Goal: Check status

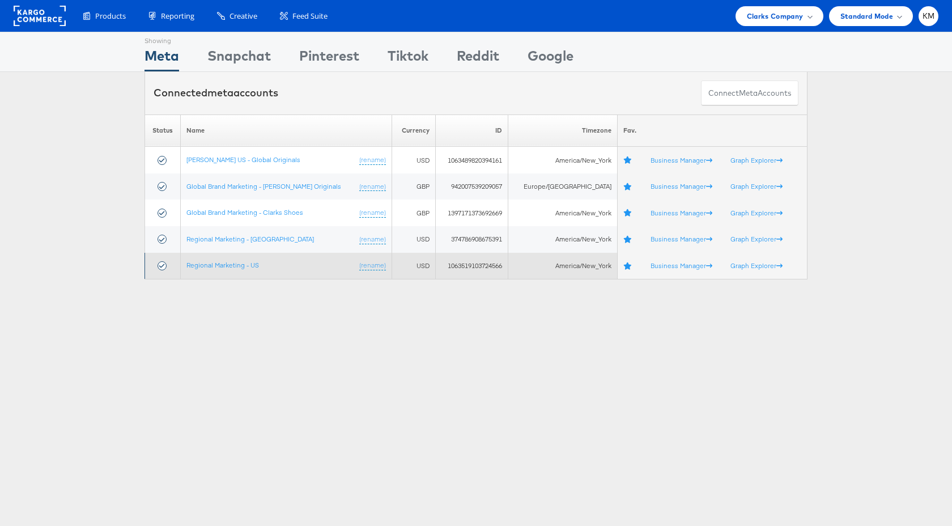
click at [243, 270] on td "Regional Marketing - US (rename)" at bounding box center [286, 266] width 212 height 27
click at [246, 267] on link "Regional Marketing - US" at bounding box center [222, 265] width 73 height 8
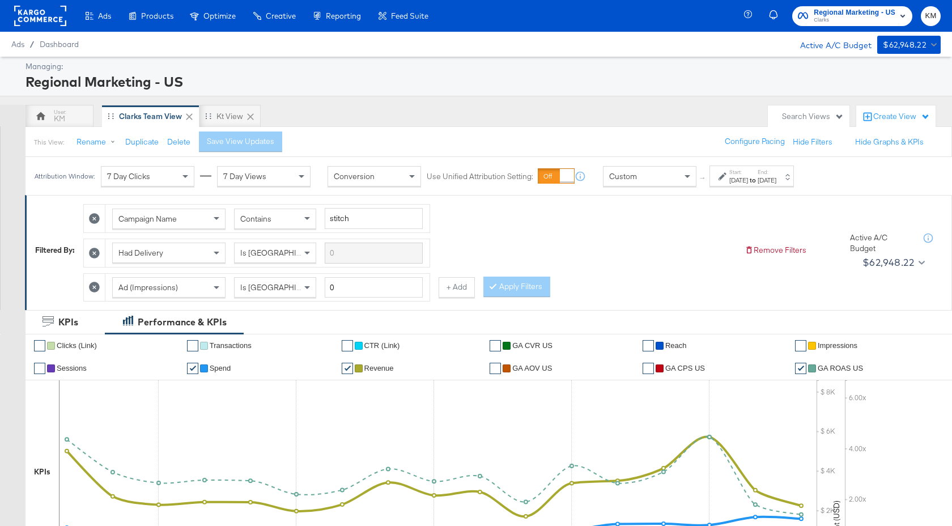
click at [781, 185] on div "Start: [DATE] to End: [DATE]" at bounding box center [751, 175] width 84 height 21
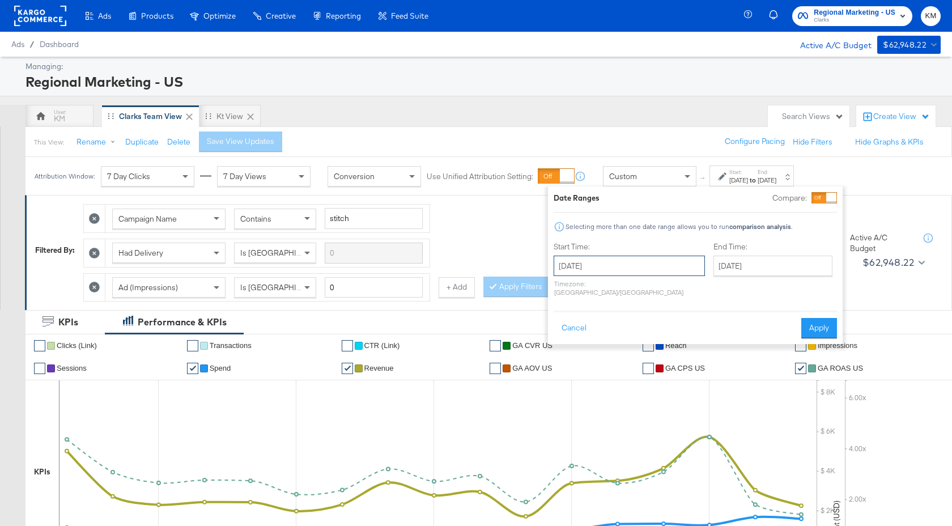
click at [659, 265] on input "[DATE]" at bounding box center [628, 265] width 151 height 20
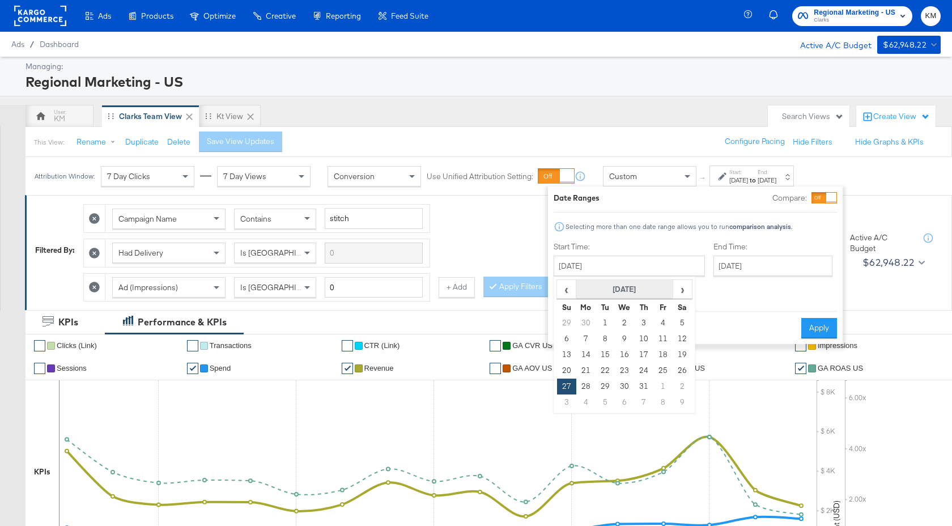
click at [616, 292] on th "[DATE]" at bounding box center [624, 289] width 97 height 19
click at [623, 289] on th "2025" at bounding box center [624, 289] width 113 height 19
click at [608, 334] on td "2024" at bounding box center [607, 342] width 34 height 28
click at [577, 316] on td "Jan" at bounding box center [573, 314] width 34 height 28
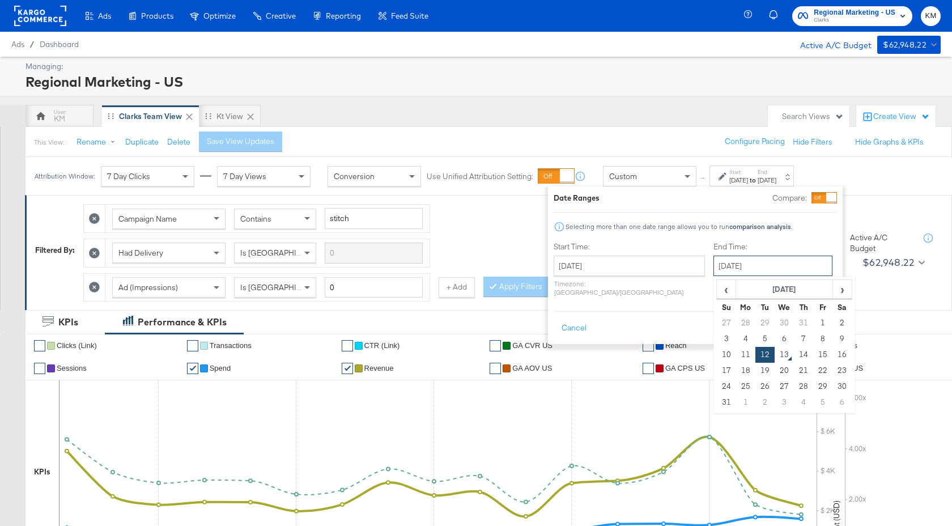
click at [716, 272] on input "[DATE]" at bounding box center [772, 265] width 119 height 20
click at [753, 289] on th "[DATE]" at bounding box center [784, 289] width 97 height 19
click at [753, 289] on th "2025" at bounding box center [783, 289] width 113 height 19
click at [633, 265] on input "[DATE]" at bounding box center [628, 265] width 151 height 20
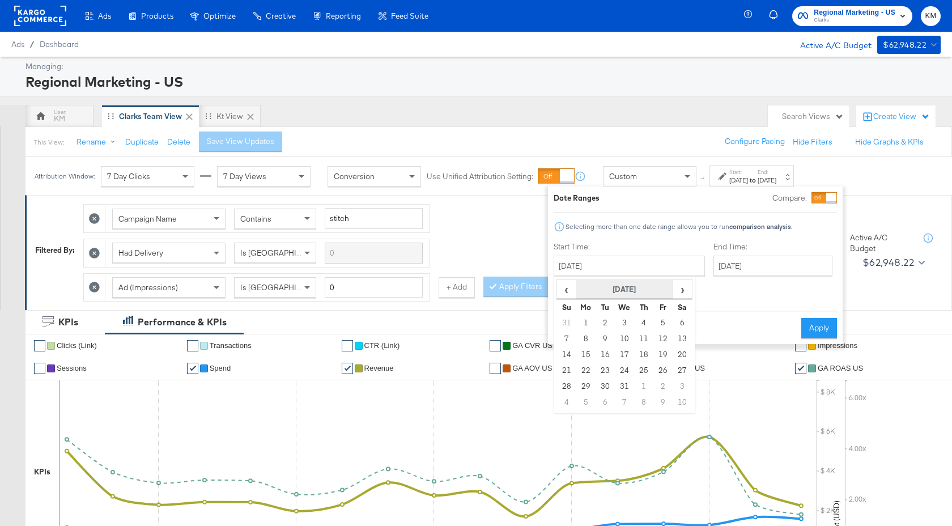
click at [639, 287] on th "[DATE]" at bounding box center [624, 289] width 97 height 19
click at [570, 316] on td "Jan" at bounding box center [573, 314] width 34 height 28
click at [586, 320] on td "1" at bounding box center [585, 323] width 19 height 16
type input "[DATE]"
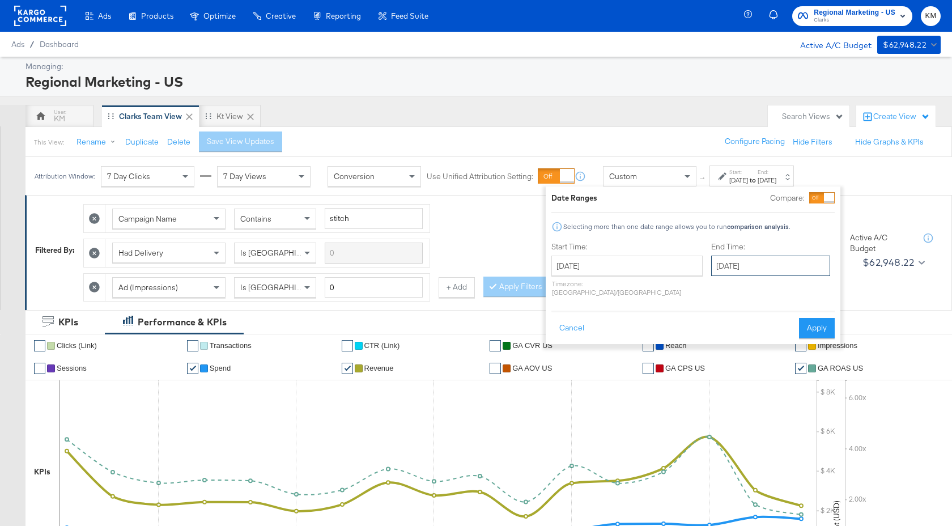
click at [729, 271] on input "[DATE]" at bounding box center [770, 265] width 119 height 20
click at [748, 342] on td "2024" at bounding box center [765, 342] width 34 height 28
click at [715, 292] on span "‹" at bounding box center [734, 288] width 38 height 17
click at [811, 287] on span "›" at bounding box center [830, 288] width 38 height 17
click at [811, 288] on span "›" at bounding box center [830, 288] width 38 height 17
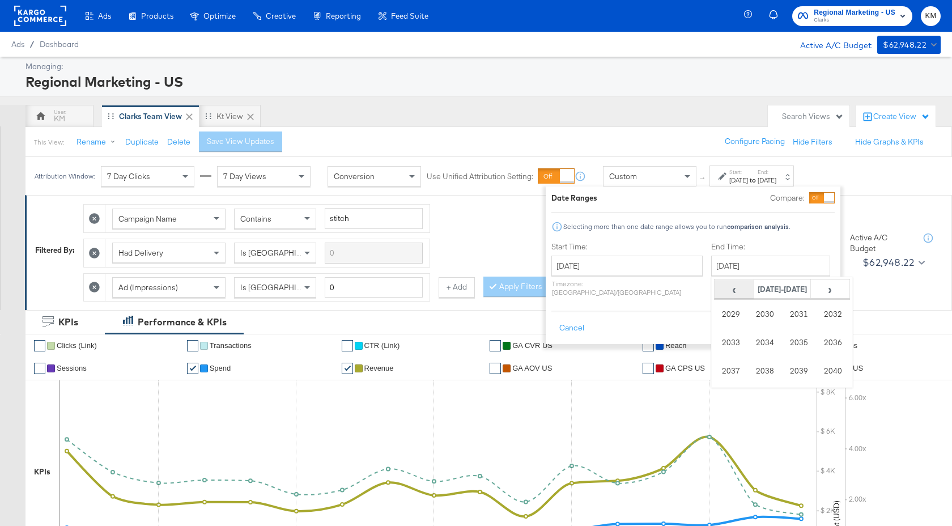
click at [715, 289] on span "‹" at bounding box center [734, 288] width 38 height 17
click at [748, 339] on td "2024" at bounding box center [765, 342] width 34 height 28
click at [646, 310] on div "Cancel Apply" at bounding box center [692, 324] width 283 height 28
click at [730, 261] on input "[DATE]" at bounding box center [770, 265] width 119 height 20
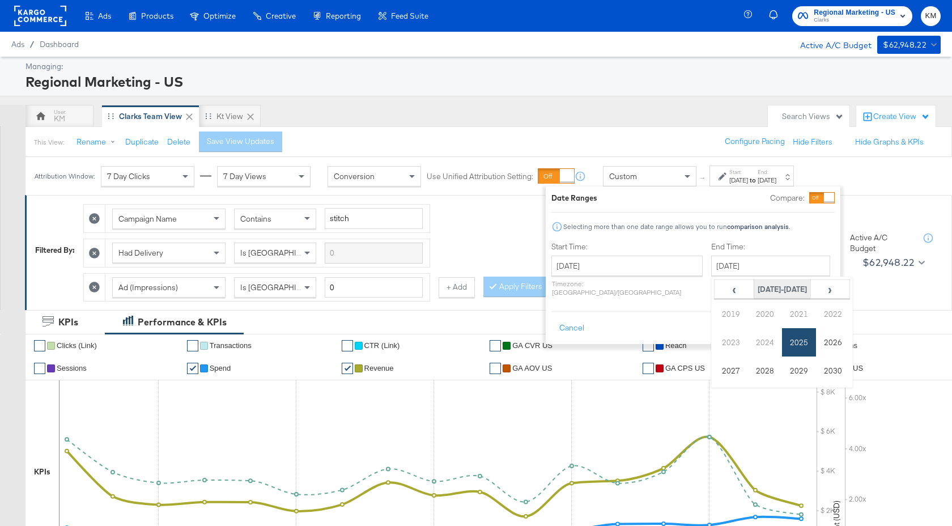
click at [753, 287] on th "[DATE]-[DATE]" at bounding box center [781, 289] width 57 height 19
click at [715, 286] on span "‹" at bounding box center [734, 288] width 38 height 17
click at [811, 287] on span "›" at bounding box center [830, 288] width 38 height 17
click at [782, 343] on td "2025" at bounding box center [799, 342] width 34 height 28
click at [715, 295] on span "‹" at bounding box center [720, 288] width 10 height 17
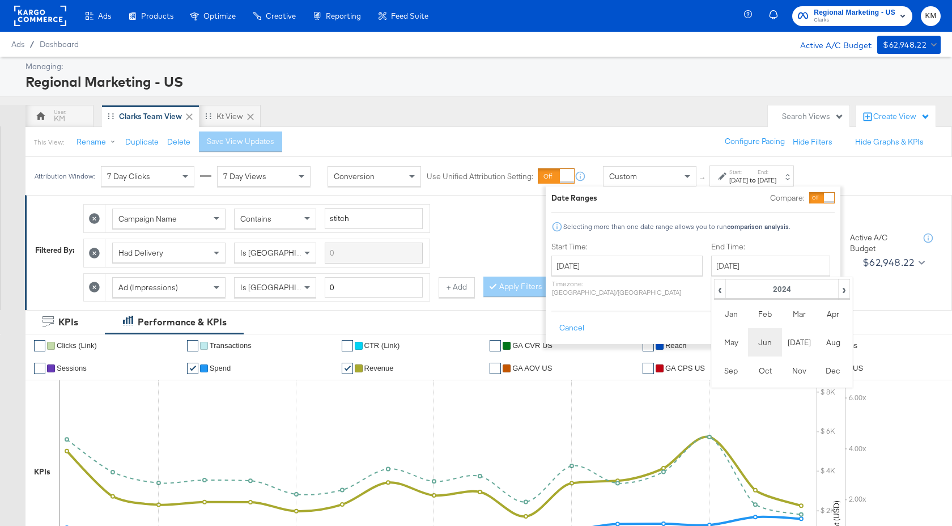
click at [748, 340] on td "Jun" at bounding box center [765, 342] width 34 height 28
click at [714, 398] on td "30" at bounding box center [723, 402] width 19 height 16
type input "[DATE]"
click at [809, 318] on button "Apply" at bounding box center [816, 328] width 36 height 20
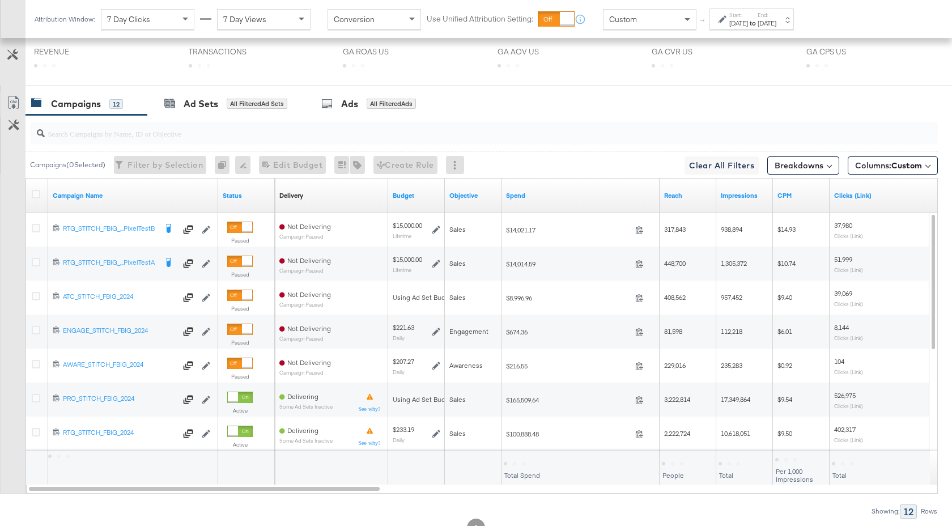
scroll to position [511, 0]
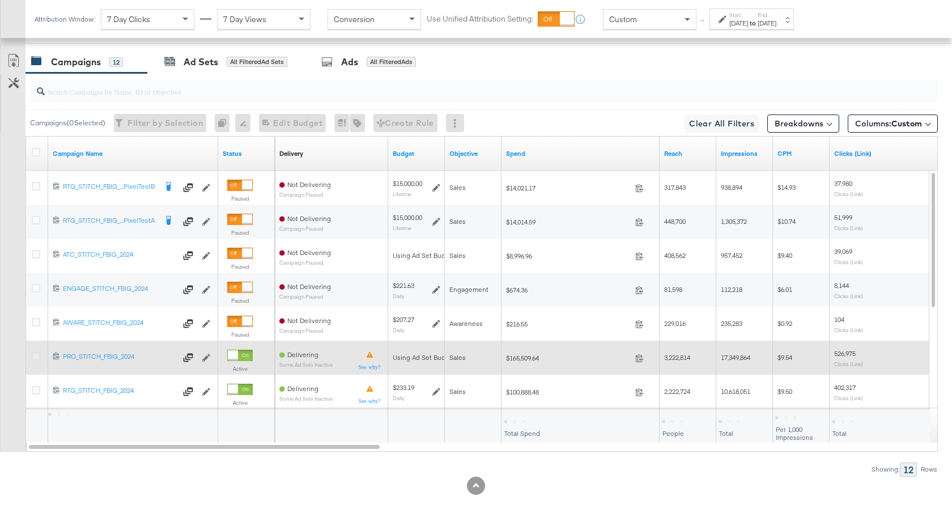
click at [36, 355] on icon at bounding box center [36, 356] width 8 height 8
click at [0, 0] on input "checkbox" at bounding box center [0, 0] width 0 height 0
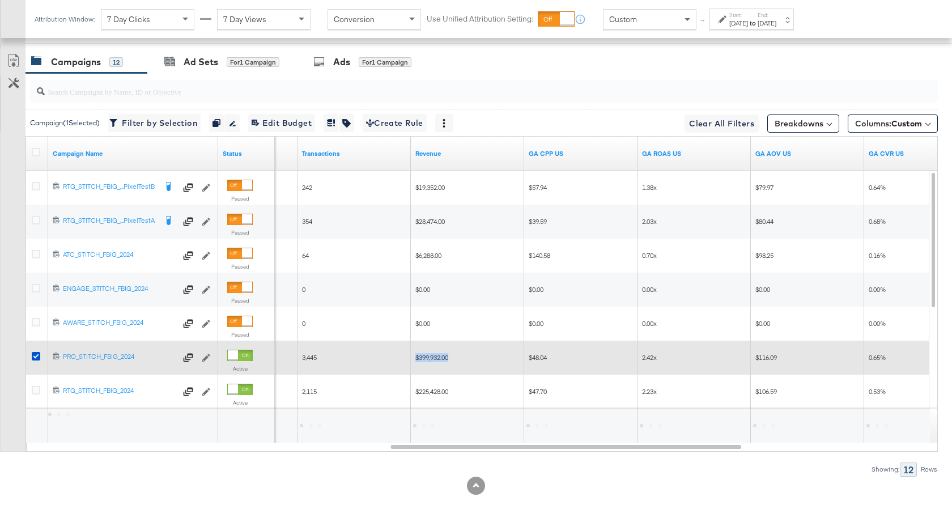
drag, startPoint x: 454, startPoint y: 359, endPoint x: 410, endPoint y: 359, distance: 44.2
click at [411, 359] on div "$399,932.00" at bounding box center [467, 357] width 113 height 18
copy div "$399,932.00"
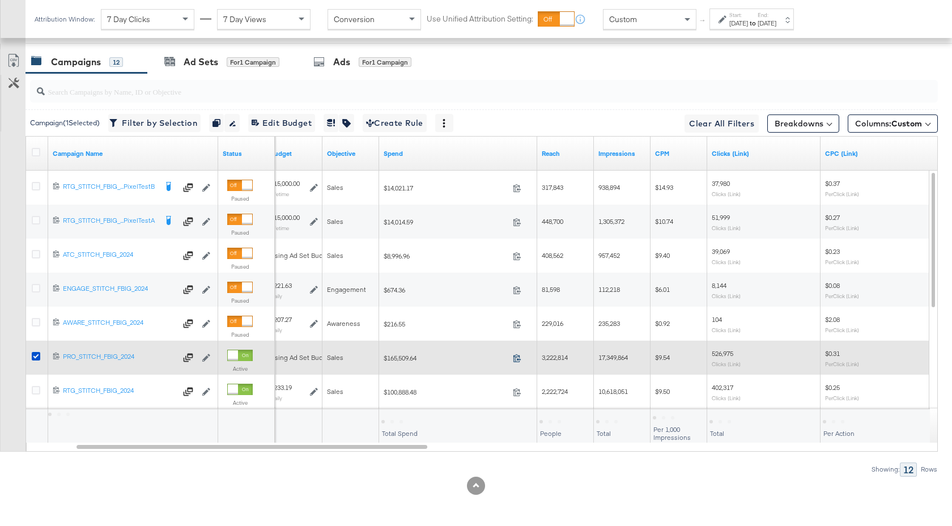
click at [519, 359] on icon at bounding box center [517, 357] width 8 height 8
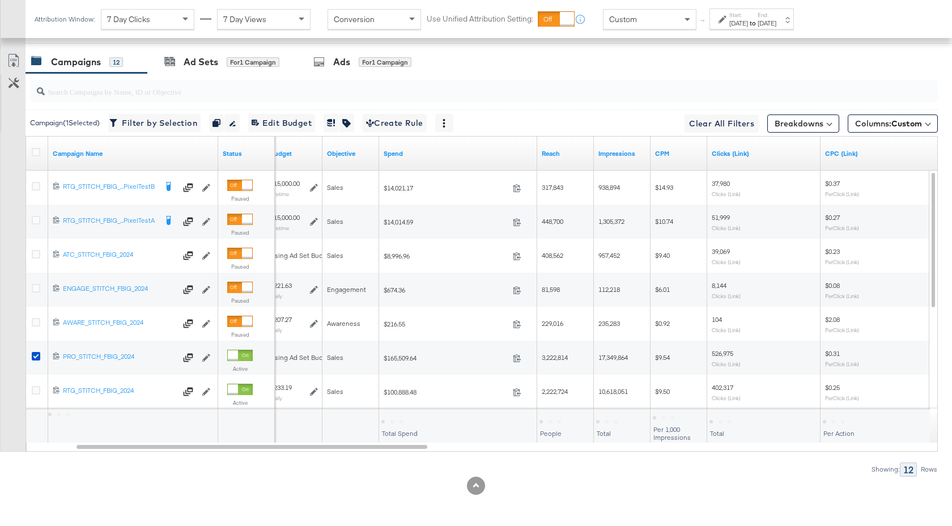
click at [748, 23] on div "[DATE]" at bounding box center [738, 23] width 19 height 9
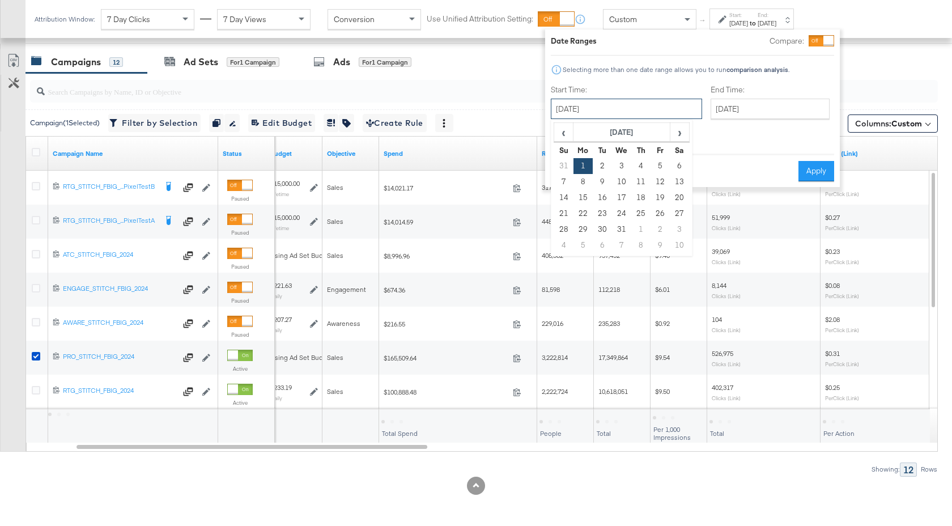
click at [638, 110] on input "[DATE]" at bounding box center [626, 109] width 151 height 20
click at [645, 130] on th "[DATE]" at bounding box center [621, 132] width 97 height 19
click at [632, 135] on th "2024" at bounding box center [621, 132] width 113 height 19
click at [637, 183] on td "2025" at bounding box center [638, 185] width 34 height 28
click at [569, 159] on td "Jan" at bounding box center [570, 157] width 34 height 28
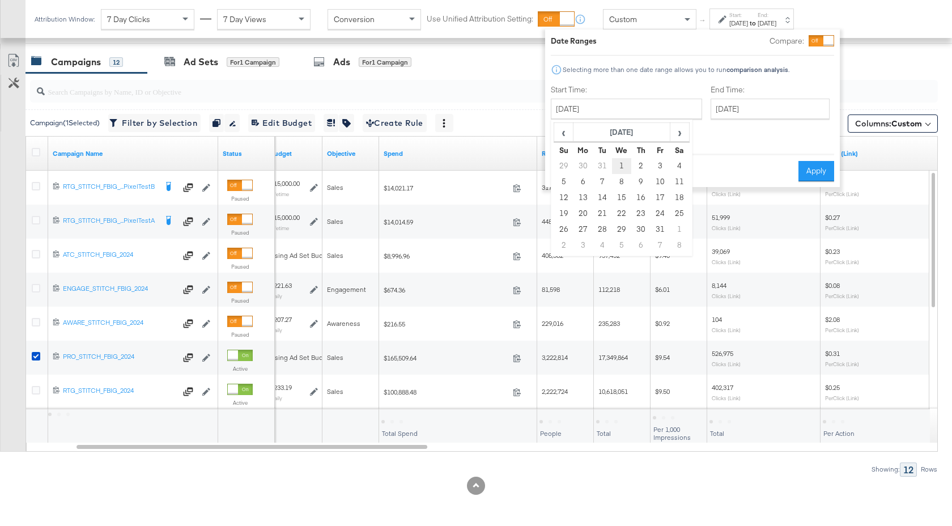
click at [624, 167] on td "1" at bounding box center [621, 166] width 19 height 16
type input "[DATE]"
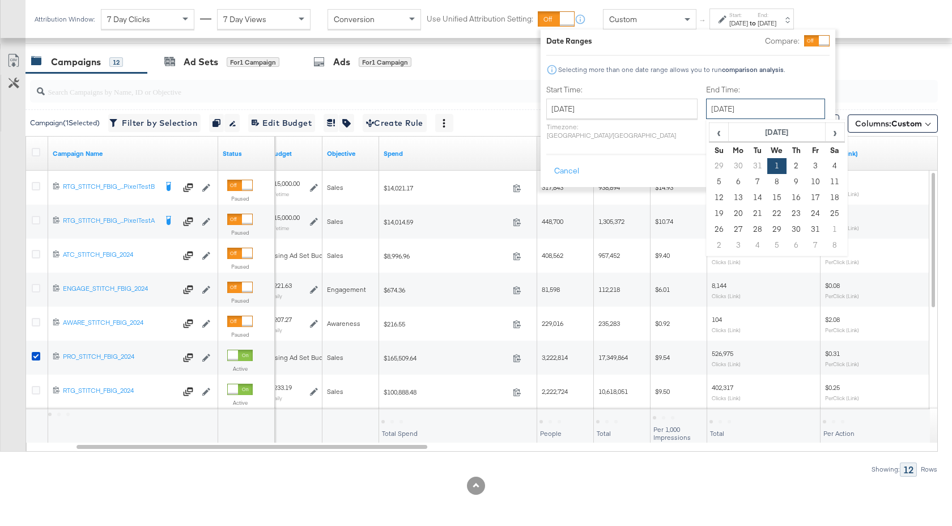
click at [713, 104] on input "[DATE]" at bounding box center [765, 109] width 119 height 20
click at [769, 132] on th "[DATE]" at bounding box center [776, 132] width 97 height 19
click at [743, 191] on td "Jun" at bounding box center [760, 185] width 34 height 28
click at [728, 246] on td "30" at bounding box center [737, 245] width 19 height 16
type input "[DATE]"
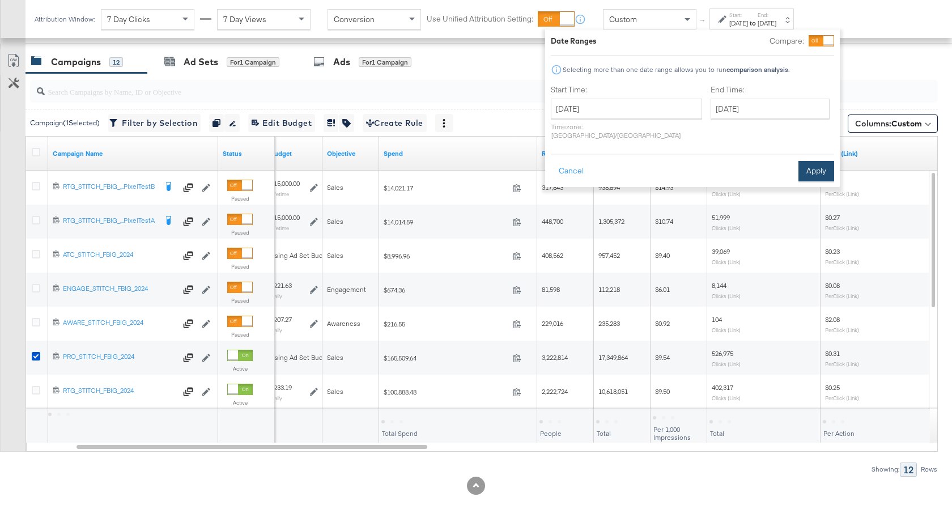
click at [807, 163] on button "Apply" at bounding box center [816, 171] width 36 height 20
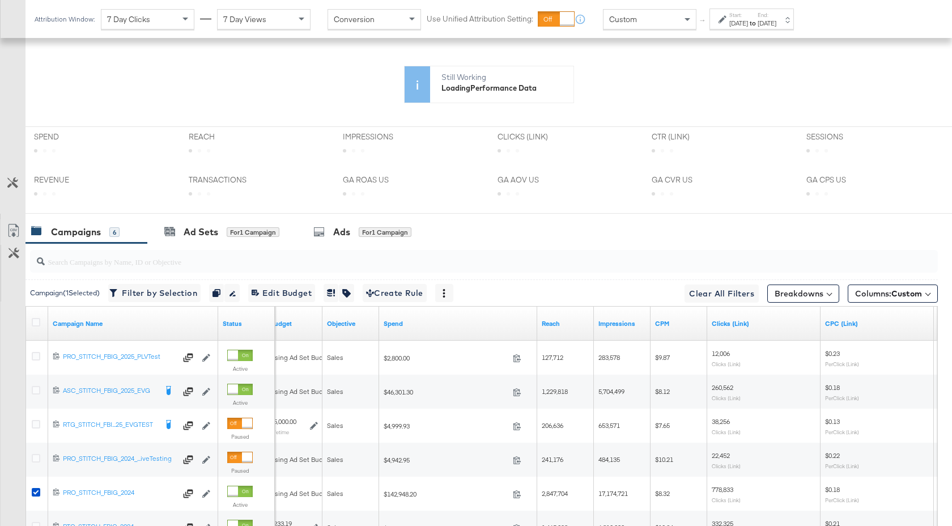
scroll to position [477, 0]
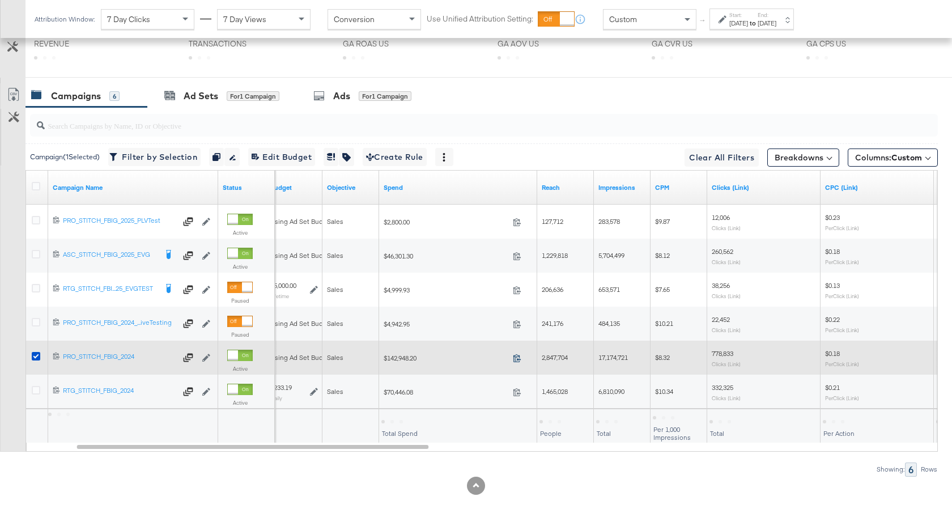
click at [519, 360] on icon at bounding box center [517, 357] width 8 height 8
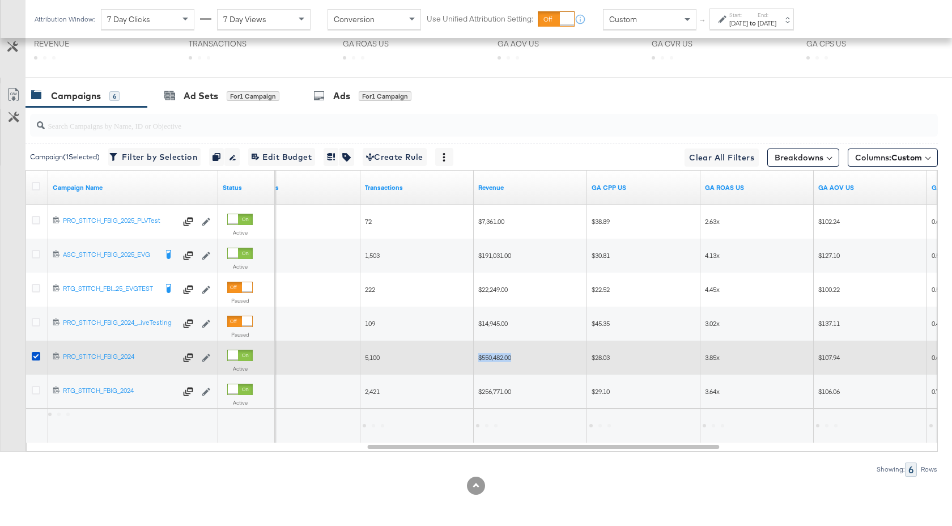
drag, startPoint x: 512, startPoint y: 359, endPoint x: 478, endPoint y: 359, distance: 34.0
click at [478, 359] on span "$550,482.00" at bounding box center [494, 357] width 33 height 8
copy span "$550,482.00"
drag, startPoint x: 723, startPoint y: 357, endPoint x: 703, endPoint y: 357, distance: 20.4
click at [703, 357] on div "3.85x" at bounding box center [756, 357] width 113 height 18
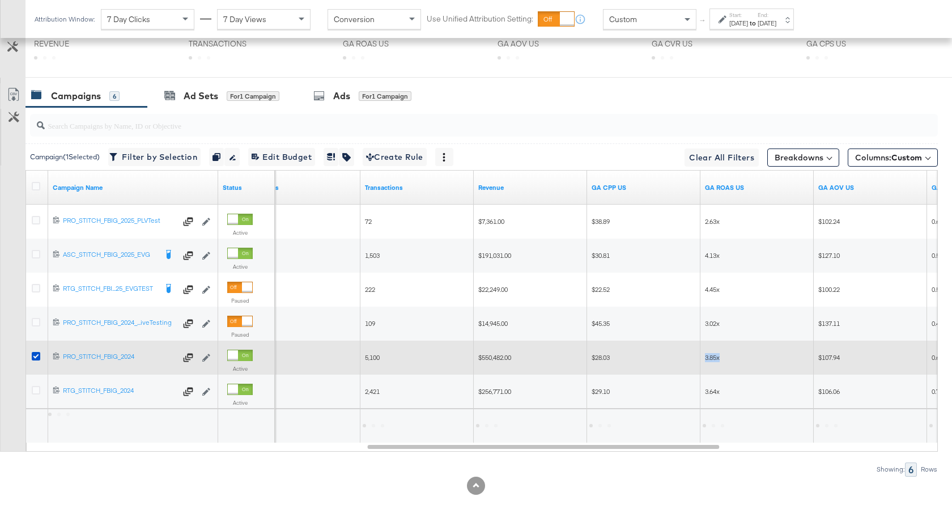
copy span "3.85x"
